Goal: Information Seeking & Learning: Learn about a topic

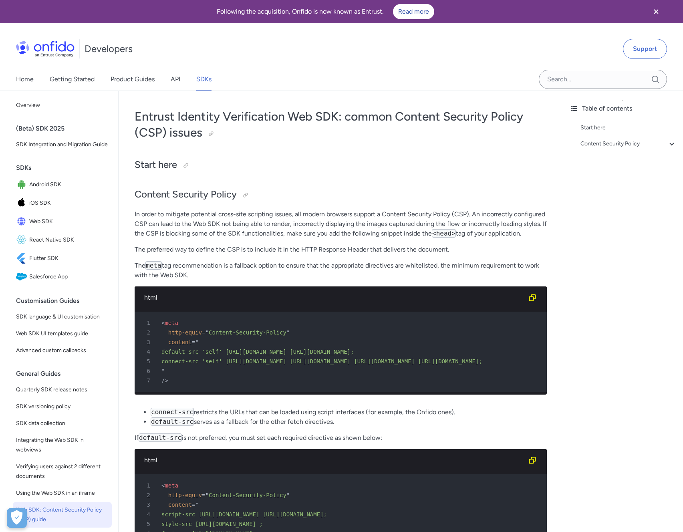
click at [604, 274] on div "Table of contents Start here Content Security Policy - Correct source values" at bounding box center [623, 326] width 120 height 471
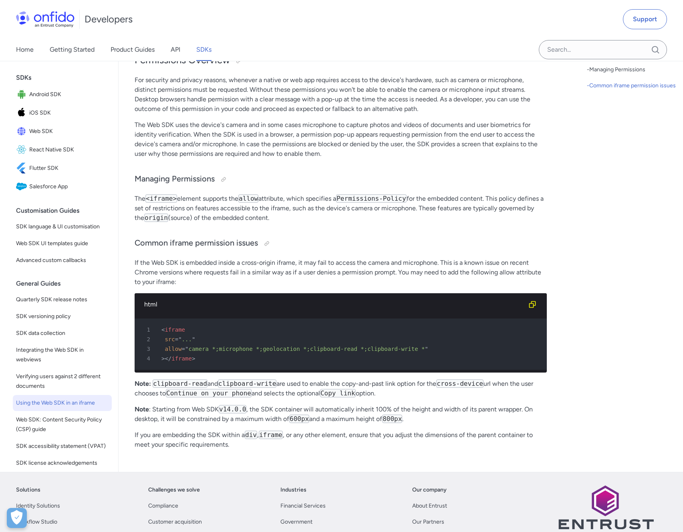
scroll to position [103, 0]
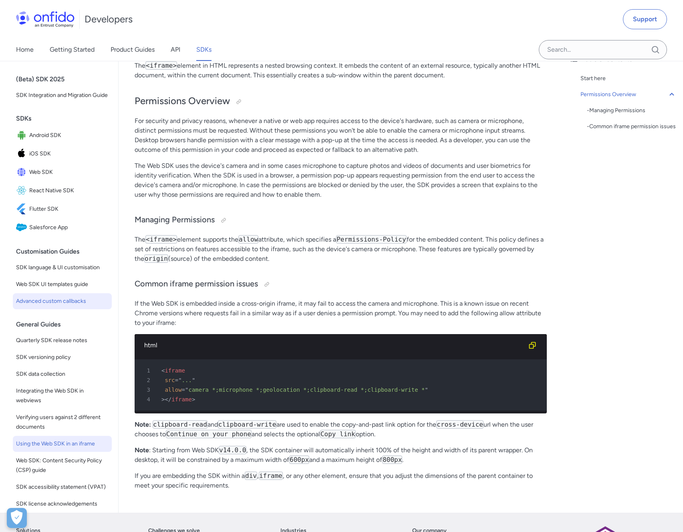
click at [65, 306] on span "Advanced custom callbacks" at bounding box center [62, 302] width 93 height 10
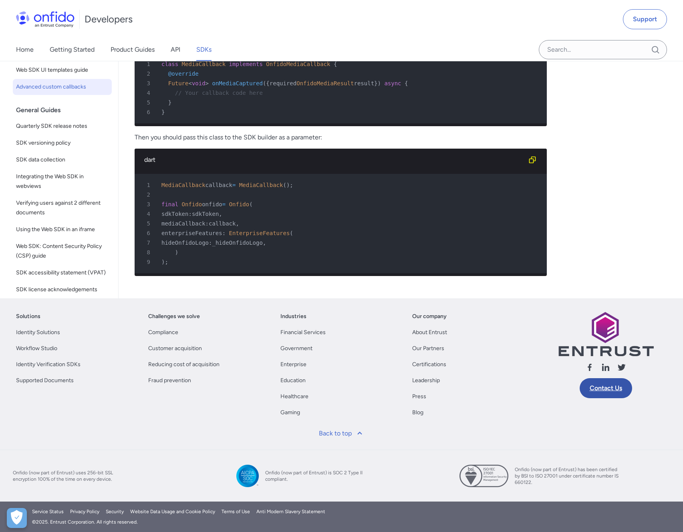
scroll to position [5212, 0]
click at [583, 50] on input "Onfido search input field" at bounding box center [603, 49] width 128 height 19
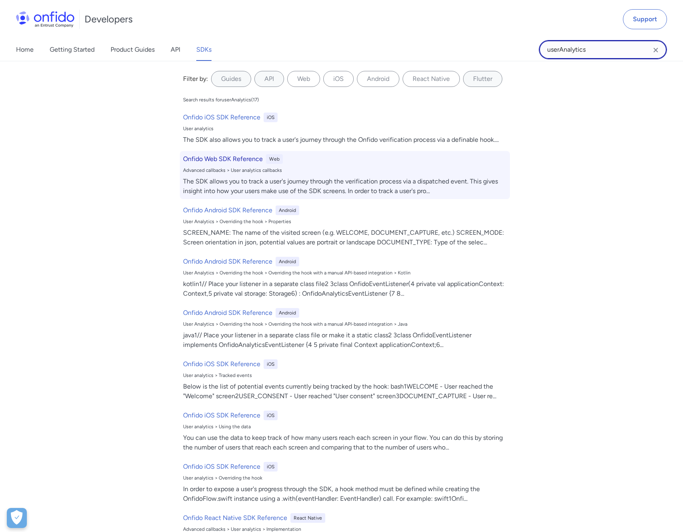
type input "userAnalytics"
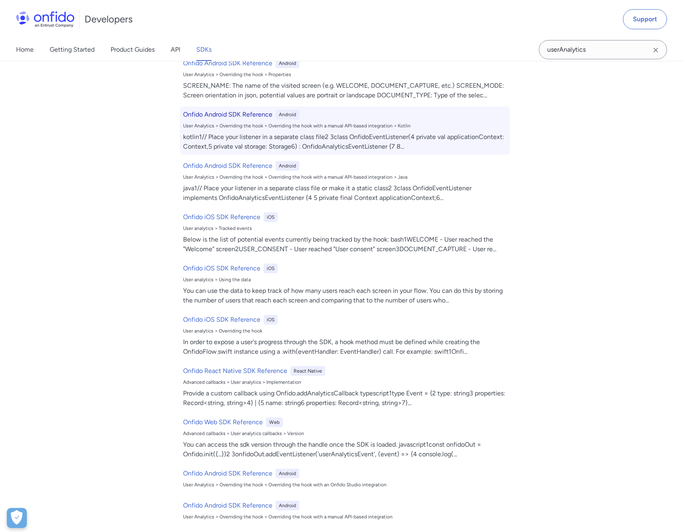
scroll to position [197, 0]
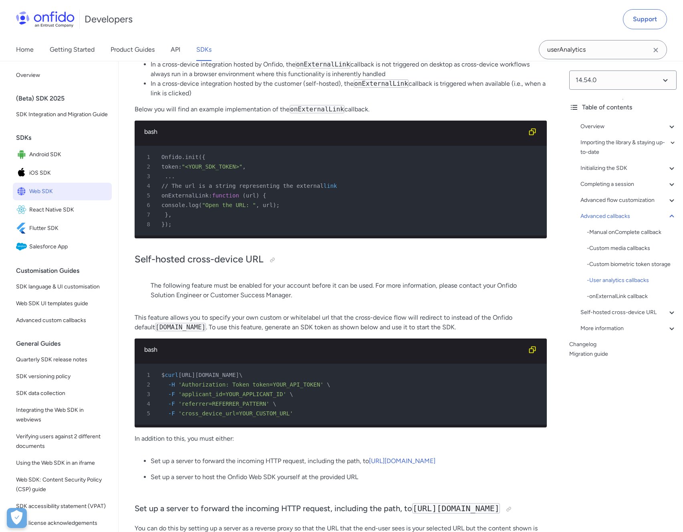
scroll to position [20172, 0]
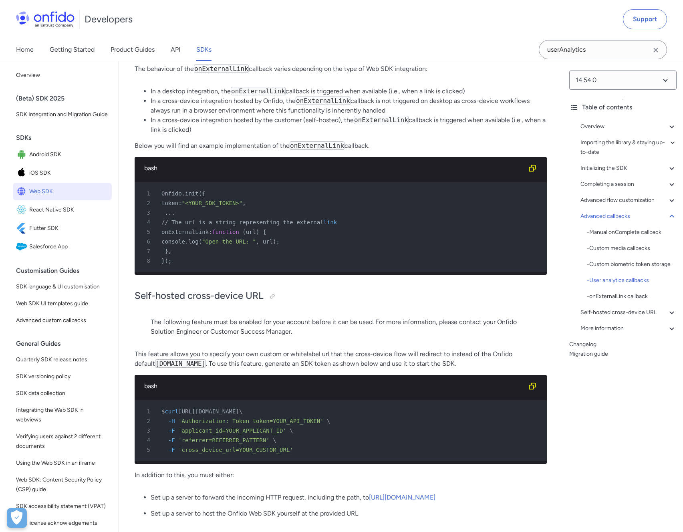
copy span "userAnalyticsEvent"
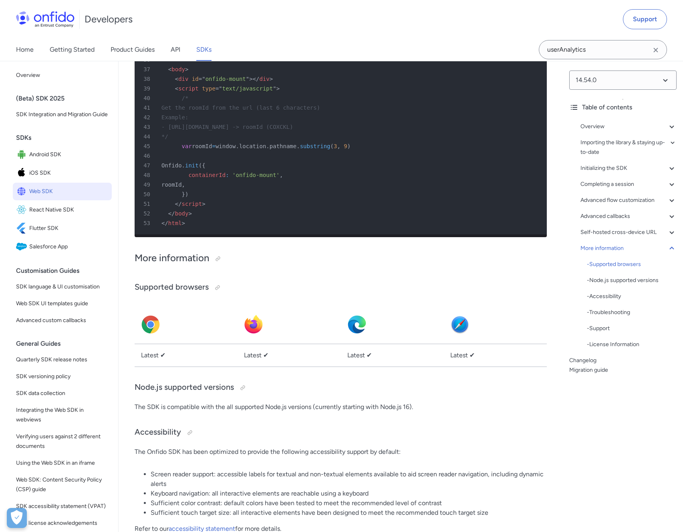
scroll to position [21191, 0]
